Goal: Information Seeking & Learning: Learn about a topic

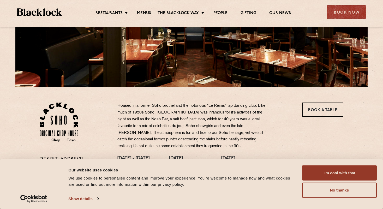
scroll to position [124, 0]
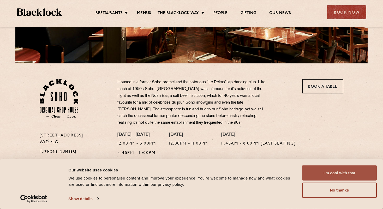
click at [329, 174] on button "I'm cool with that" at bounding box center [339, 172] width 75 height 15
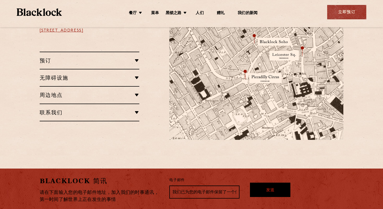
scroll to position [342, 0]
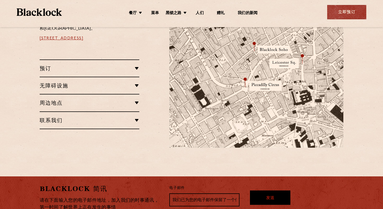
click at [149, 104] on div "餐厅信息 位于苏豪区中心，靠近许多西区剧院，交通便利，可轻松抵达皮卡迪利广场、莱斯特广场和牛津广场。 苏荷区大风车街 24 号，W1D 7LG 预订 RESE…" at bounding box center [101, 56] width 130 height 183
click at [156, 14] on font "菜单" at bounding box center [155, 13] width 8 height 4
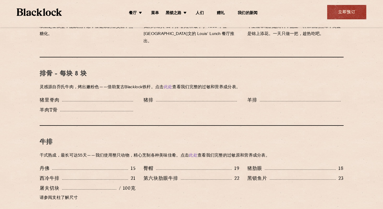
scroll to position [395, 0]
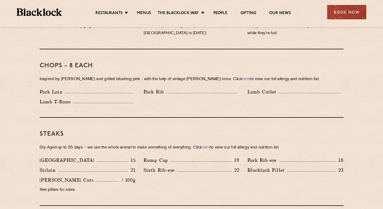
click at [261, 104] on div "Chops - 8 each Inspired by Joe Beef and grilled blushing pink - with the help o…" at bounding box center [192, 83] width 304 height 68
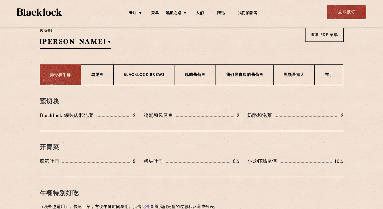
scroll to position [179, 0]
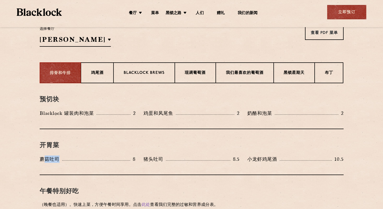
drag, startPoint x: 45, startPoint y: 159, endPoint x: 61, endPoint y: 159, distance: 16.4
click at [61, 159] on p "蘑菇吐司" at bounding box center [51, 158] width 22 height 7
click at [141, 75] on font "Blacklock Brews" at bounding box center [144, 73] width 41 height 4
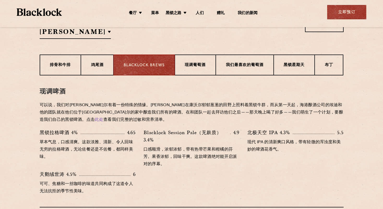
scroll to position [191, 0]
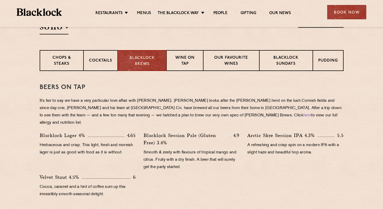
click at [256, 142] on p "A refreshing and crisp spin on a modern IPA with a slight haze and beautiful ho…" at bounding box center [295, 149] width 96 height 15
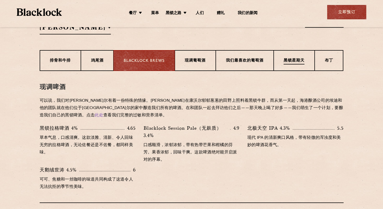
click at [287, 65] on div "黑锁星期天" at bounding box center [293, 60] width 41 height 21
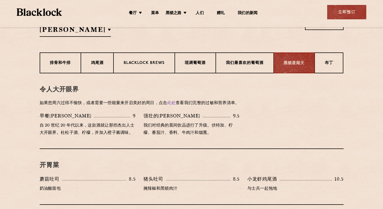
scroll to position [182, 0]
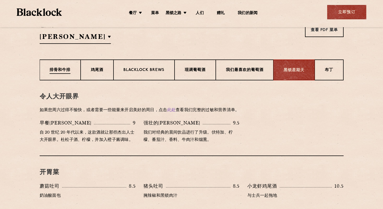
click at [69, 76] on div "排骨和牛排" at bounding box center [60, 69] width 41 height 21
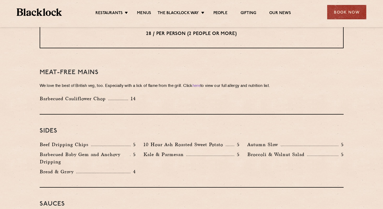
scroll to position [727, 0]
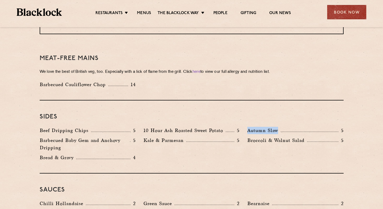
drag, startPoint x: 248, startPoint y: 115, endPoint x: 279, endPoint y: 116, distance: 31.6
click at [279, 127] on p "Autumn Slaw" at bounding box center [263, 130] width 33 height 7
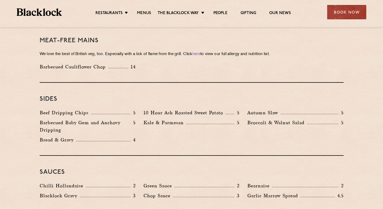
click at [273, 130] on div "Beef Dripping Chips 5 10 Hour Ash Roasted Sweet Potato 5 Autumn Slaw 5 Barbecue…" at bounding box center [191, 127] width 311 height 37
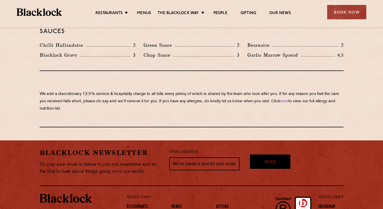
scroll to position [899, 0]
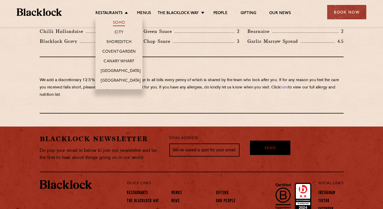
click at [115, 25] on link "Soho" at bounding box center [119, 23] width 12 height 6
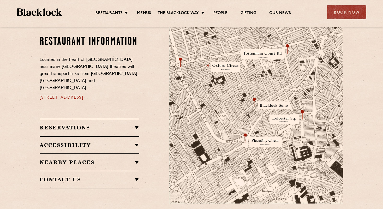
scroll to position [284, 0]
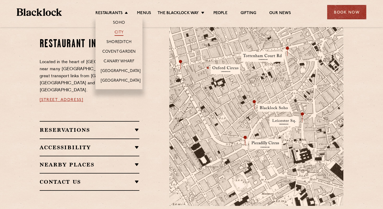
click at [117, 32] on link "City" at bounding box center [118, 33] width 9 height 6
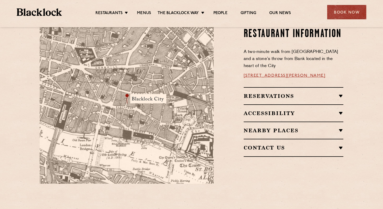
scroll to position [316, 0]
click at [157, 93] on img at bounding box center [127, 91] width 174 height 183
click at [156, 101] on img at bounding box center [127, 91] width 174 height 183
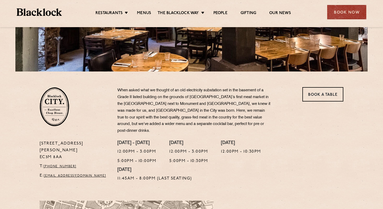
scroll to position [0, 0]
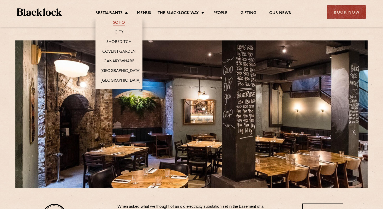
click at [121, 21] on link "Soho" at bounding box center [119, 23] width 12 height 6
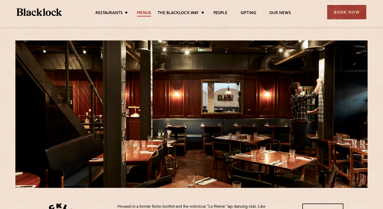
click at [144, 13] on link "Menus" at bounding box center [144, 14] width 14 height 6
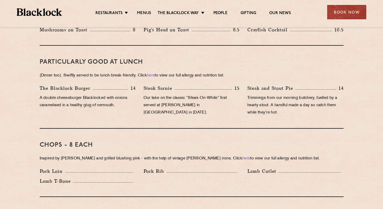
scroll to position [393, 0]
